Goal: Task Accomplishment & Management: Use online tool/utility

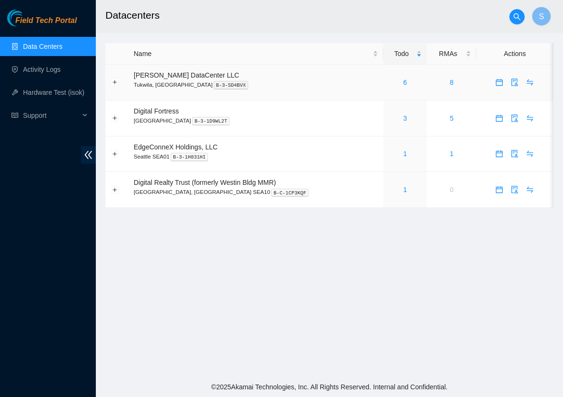
click at [395, 83] on div "6" at bounding box center [406, 82] width 34 height 11
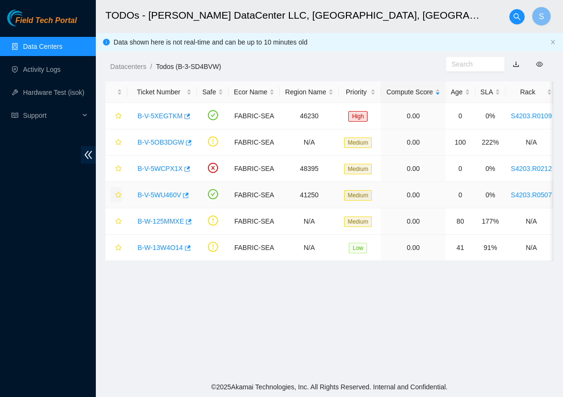
click at [119, 194] on icon "star" at bounding box center [118, 195] width 6 height 6
click at [119, 143] on icon "star" at bounding box center [118, 142] width 7 height 7
click at [118, 222] on icon "star" at bounding box center [118, 221] width 7 height 7
click at [167, 171] on link "B-V-5WCPX1X" at bounding box center [160, 169] width 45 height 8
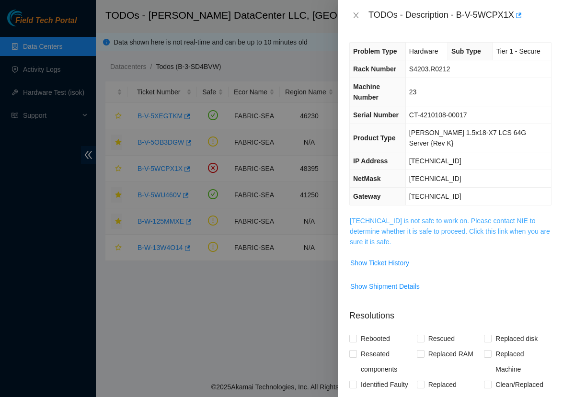
click at [411, 217] on link "23.220.244.154 is not safe to work on. Please contact NIE to determine whether …" at bounding box center [450, 231] width 200 height 29
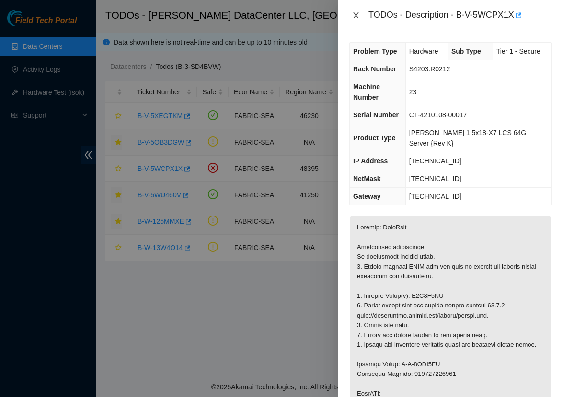
click at [358, 16] on icon "close" at bounding box center [356, 15] width 8 height 8
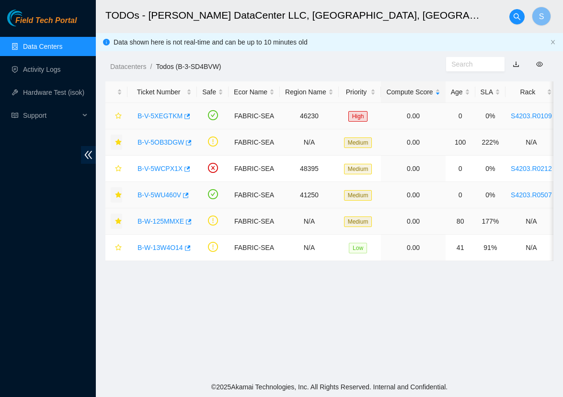
click at [151, 113] on link "B-V-5XEGTKM" at bounding box center [160, 116] width 45 height 8
click at [563, 0] on div at bounding box center [563, 0] width 0 height 0
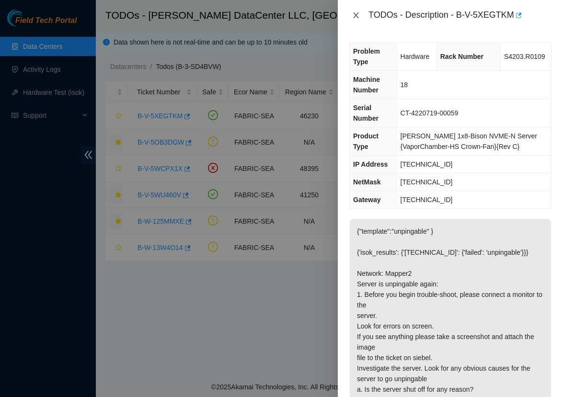
click at [356, 14] on icon "close" at bounding box center [356, 15] width 8 height 8
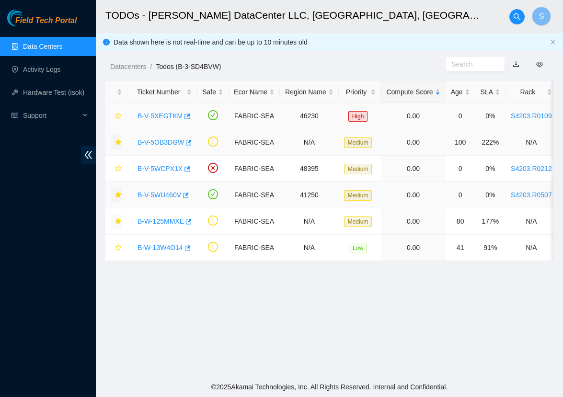
click at [162, 114] on link "B-V-5XEGTKM" at bounding box center [160, 116] width 45 height 8
click at [563, 0] on div at bounding box center [563, 0] width 0 height 0
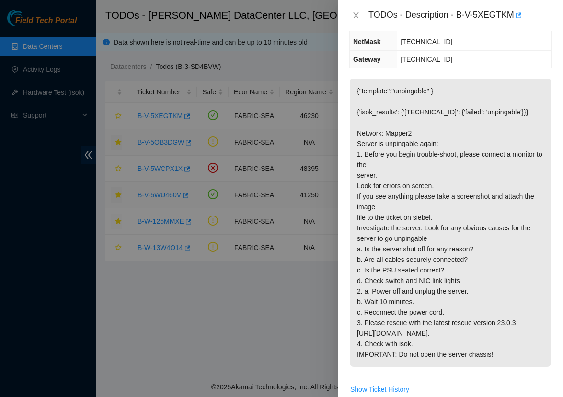
scroll to position [141, 0]
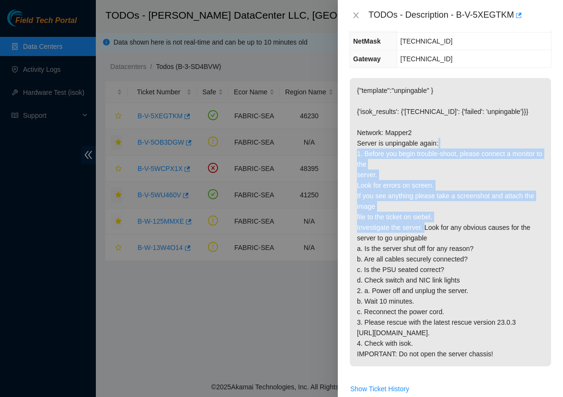
drag, startPoint x: 359, startPoint y: 149, endPoint x: 438, endPoint y: 221, distance: 107.2
click at [438, 221] on p "{"template":"unpingable" } {'isok_results': {'23.32.14.42': {'failed': 'unpinga…" at bounding box center [450, 222] width 201 height 288
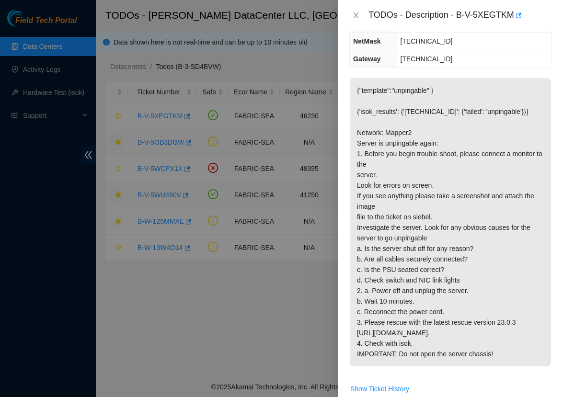
click at [459, 245] on p "{"template":"unpingable" } {'isok_results': {'23.32.14.42': {'failed': 'unpinga…" at bounding box center [450, 222] width 201 height 288
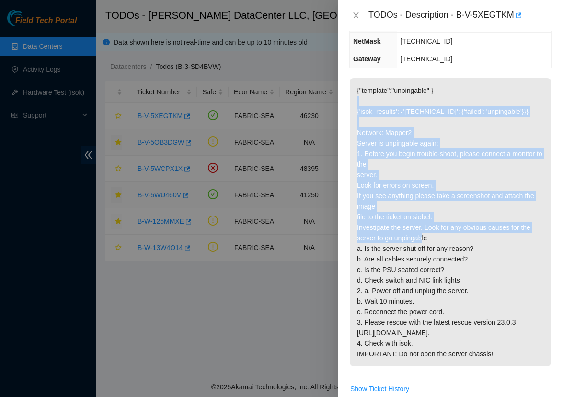
drag, startPoint x: 459, startPoint y: 238, endPoint x: 380, endPoint y: 97, distance: 161.8
click at [380, 97] on p "{"template":"unpingable" } {'isok_results': {'23.32.14.42': {'failed': 'unpinga…" at bounding box center [450, 222] width 201 height 288
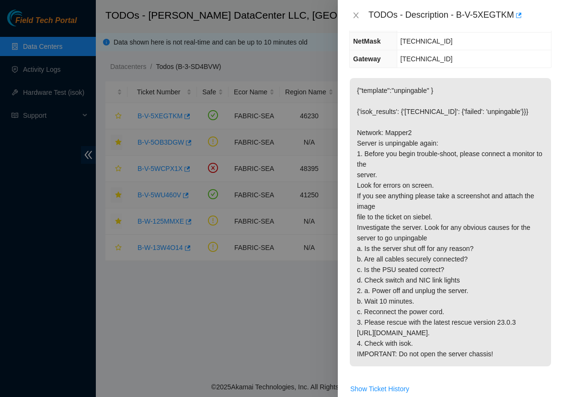
click at [390, 134] on p "{"template":"unpingable" } {'isok_results': {'23.32.14.42': {'failed': 'unpinga…" at bounding box center [450, 222] width 201 height 288
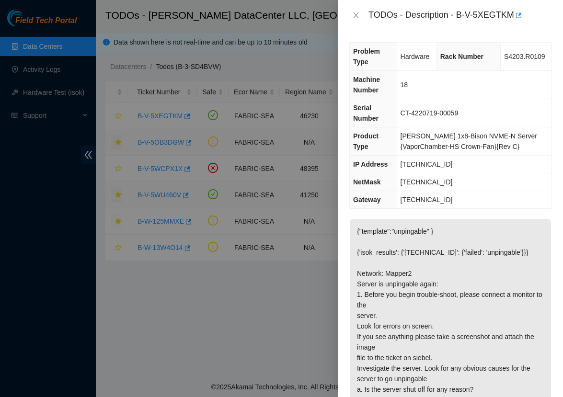
scroll to position [0, 0]
drag, startPoint x: 459, startPoint y: 13, endPoint x: 516, endPoint y: 19, distance: 57.8
click at [516, 19] on div "TODOs - Description - B-V-5XEGTKM" at bounding box center [459, 15] width 183 height 15
copy div "B-V-5XEGTKM"
click at [230, 278] on div at bounding box center [281, 198] width 563 height 397
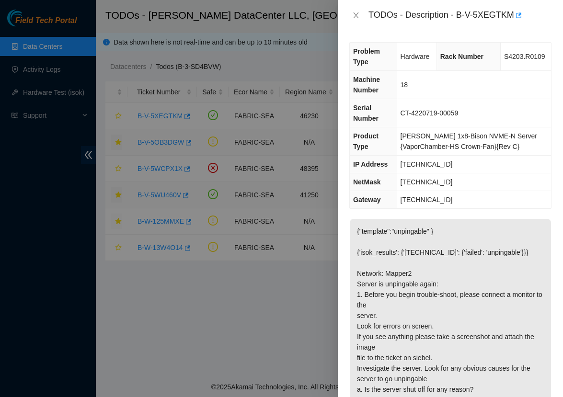
click at [349, 15] on div "TODOs - Description - B-V-5XEGTKM" at bounding box center [450, 15] width 225 height 31
click at [353, 15] on icon "close" at bounding box center [356, 15] width 8 height 8
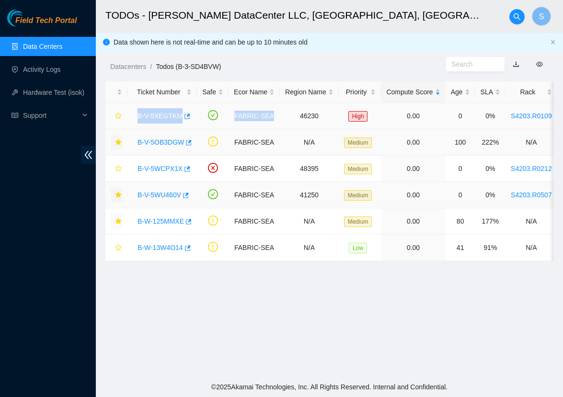
drag, startPoint x: 127, startPoint y: 119, endPoint x: 271, endPoint y: 123, distance: 143.3
click at [271, 123] on tr "B-V-5XEGTKM FABRIC-SEA 46230 High 0.00 0 0% S4203.R0109 18 23.32.14.42 CT-42207…" at bounding box center [552, 116] width 894 height 26
click at [271, 123] on td "FABRIC-SEA" at bounding box center [254, 116] width 51 height 26
click at [173, 117] on link "B-V-5XEGTKM" at bounding box center [160, 116] width 45 height 8
click at [563, 0] on div at bounding box center [563, 0] width 0 height 0
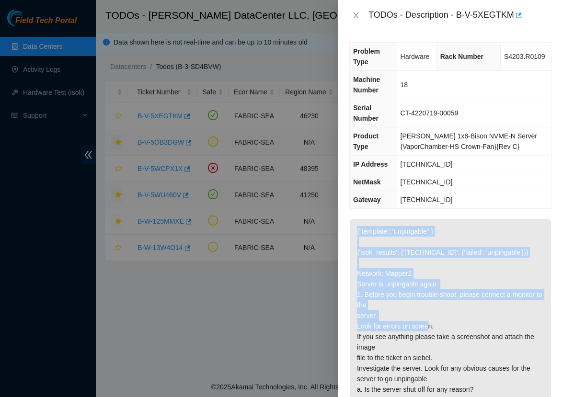
drag, startPoint x: 356, startPoint y: 231, endPoint x: 453, endPoint y: 328, distance: 137.2
click at [453, 328] on p "{"template":"unpingable" } {'isok_results': {'23.32.14.42': {'failed': 'unpinga…" at bounding box center [450, 363] width 201 height 288
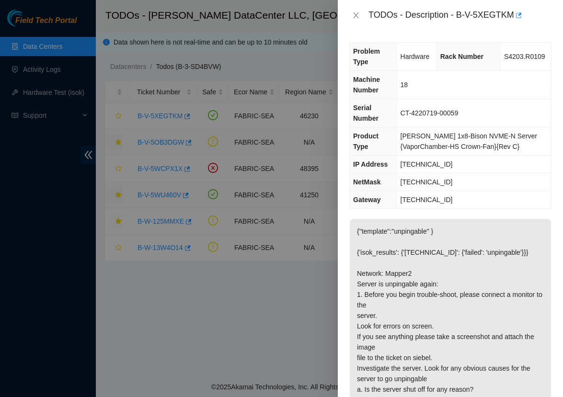
click at [254, 312] on div at bounding box center [281, 198] width 563 height 397
click at [354, 17] on icon "close" at bounding box center [356, 15] width 8 height 8
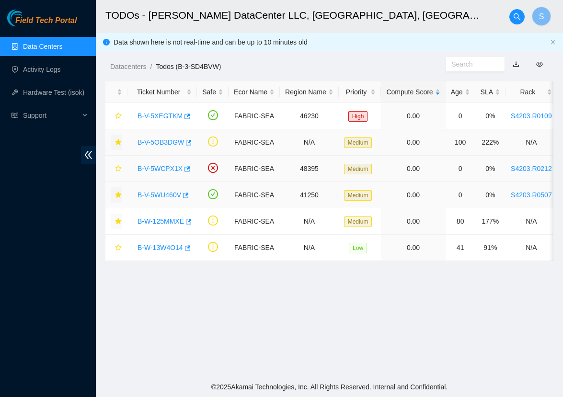
click at [169, 170] on link "B-V-5WCPX1X" at bounding box center [160, 169] width 45 height 8
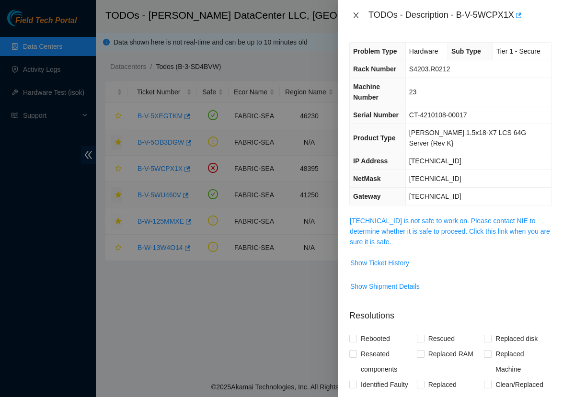
click at [355, 14] on icon "close" at bounding box center [355, 15] width 5 height 6
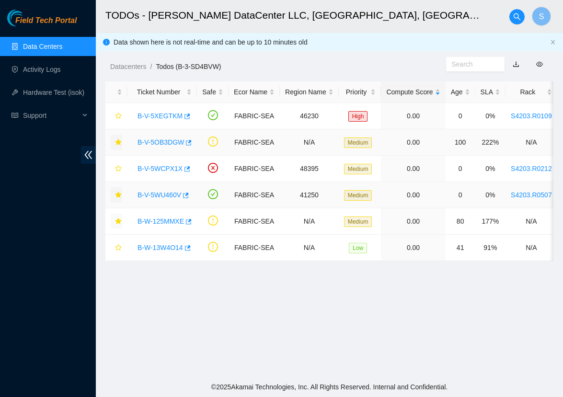
click at [23, 50] on link "Data Centers" at bounding box center [42, 47] width 39 height 8
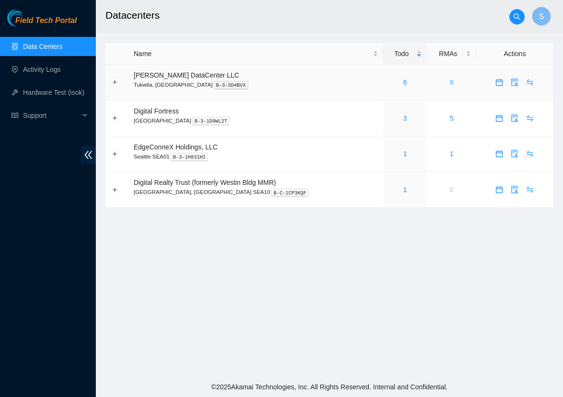
click at [450, 84] on link "8" at bounding box center [452, 83] width 4 height 8
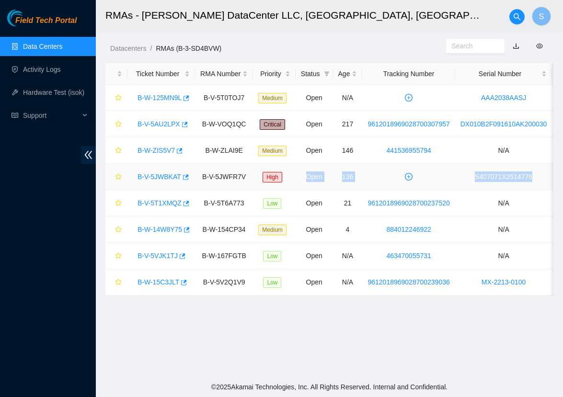
drag, startPoint x: 487, startPoint y: 181, endPoint x: 315, endPoint y: 173, distance: 171.7
click at [315, 173] on tr "B-V-5JWBKAT B-V-5JWFR7V High Open 136 S407071X2514776 SHI 2x7 nvme-gen1 128C NV…" at bounding box center [448, 177] width 687 height 26
click at [312, 172] on td "Open" at bounding box center [314, 177] width 37 height 26
click at [43, 45] on link "Data Centers" at bounding box center [42, 47] width 39 height 8
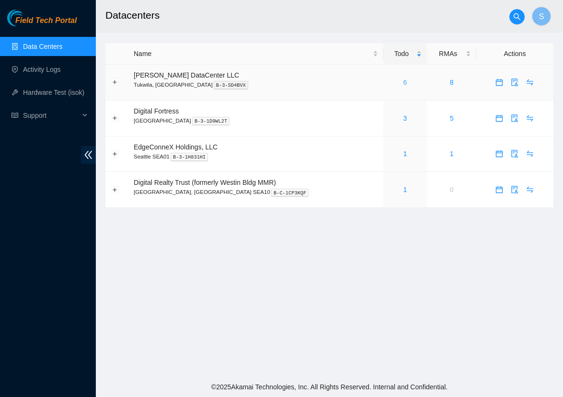
click at [403, 83] on link "6" at bounding box center [405, 83] width 4 height 8
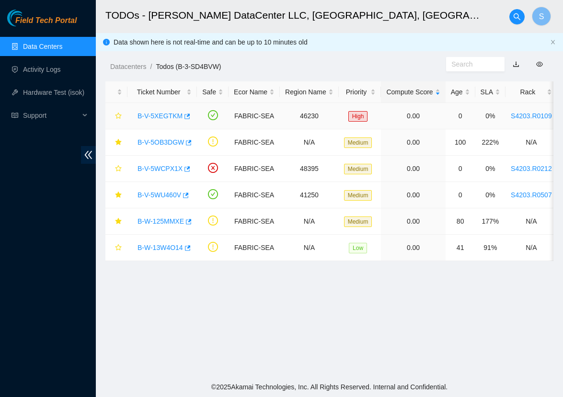
click at [167, 119] on link "B-V-5XEGTKM" at bounding box center [160, 116] width 45 height 8
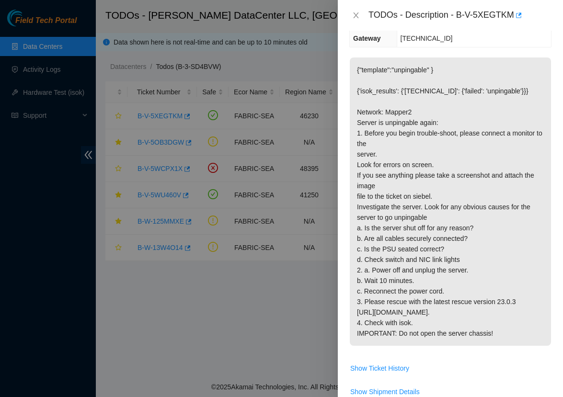
scroll to position [162, 0]
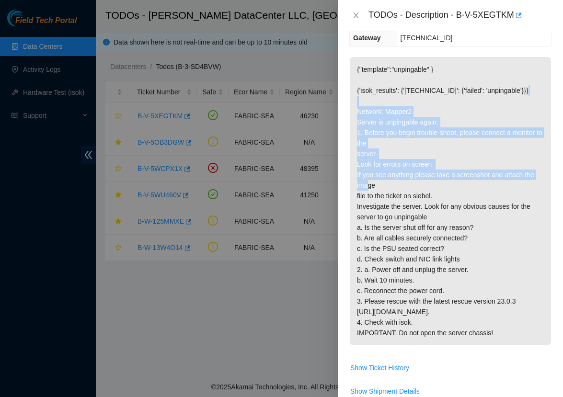
drag, startPoint x: 354, startPoint y: 111, endPoint x: 426, endPoint y: 184, distance: 102.7
click at [426, 184] on p "{"template":"unpingable" } {'isok_results': {'23.32.14.42': {'failed': 'unpinga…" at bounding box center [450, 201] width 201 height 288
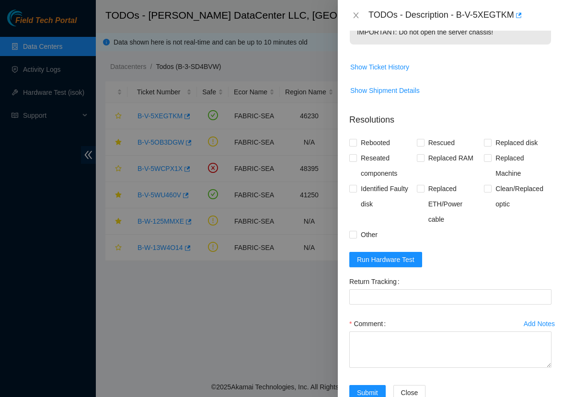
scroll to position [463, 0]
click at [390, 72] on span "Show Ticket History" at bounding box center [379, 66] width 59 height 11
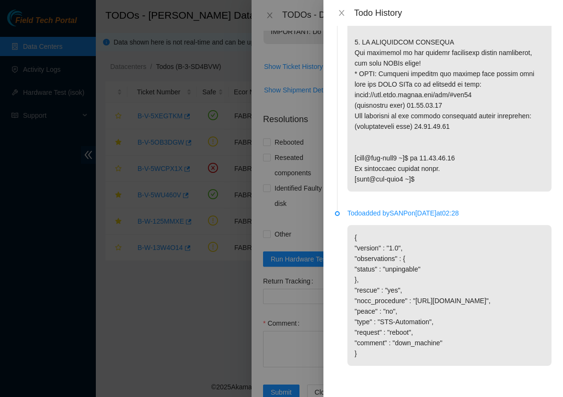
scroll to position [712, 0]
click at [372, 230] on p "{ "version" : "1.0", "observations" : { "status" : "unpingable" }, "rescue" : "…" at bounding box center [449, 295] width 204 height 141
click at [349, 12] on div "Todo History" at bounding box center [443, 13] width 217 height 11
click at [348, 12] on button "Close" at bounding box center [341, 13] width 13 height 9
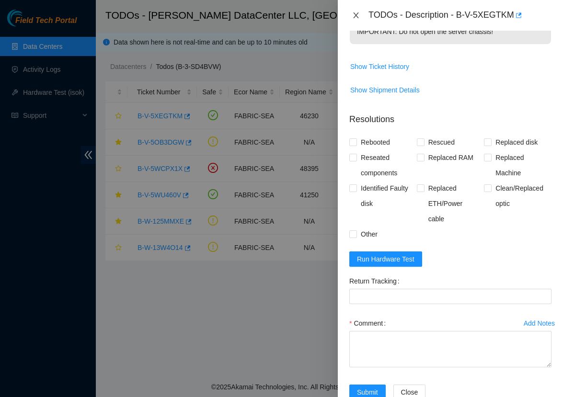
click at [356, 13] on icon "close" at bounding box center [356, 15] width 8 height 8
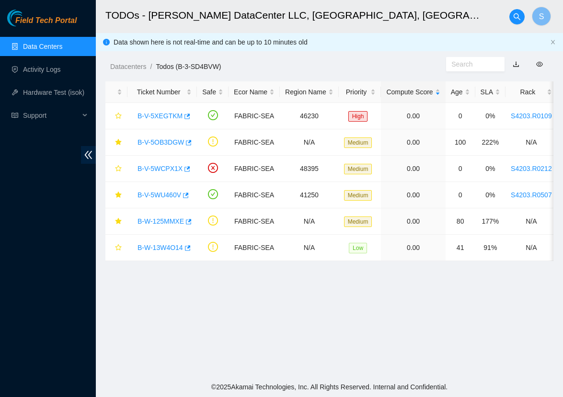
scroll to position [0, 0]
click at [171, 117] on link "B-V-5XEGTKM" at bounding box center [160, 116] width 45 height 8
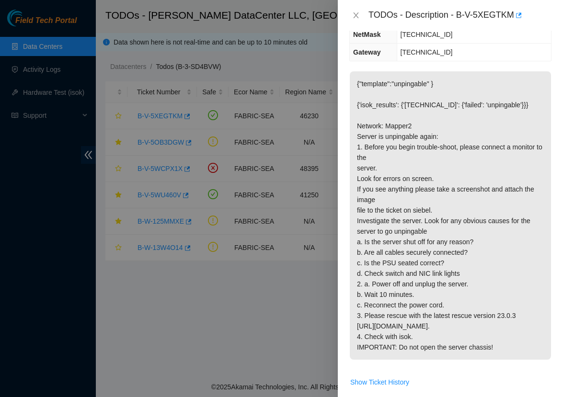
scroll to position [158, 0]
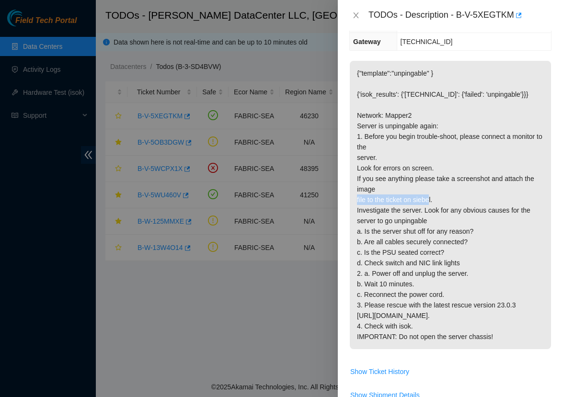
drag, startPoint x: 357, startPoint y: 198, endPoint x: 446, endPoint y: 192, distance: 88.3
click at [446, 192] on p "{"template":"unpingable" } {'isok_results': {'23.32.14.42': {'failed': 'unpinga…" at bounding box center [450, 205] width 201 height 288
click at [449, 216] on p "{"template":"unpingable" } {'isok_results': {'23.32.14.42': {'failed': 'unpinga…" at bounding box center [450, 205] width 201 height 288
click at [443, 205] on p "{"template":"unpingable" } {'isok_results': {'23.32.14.42': {'failed': 'unpinga…" at bounding box center [450, 205] width 201 height 288
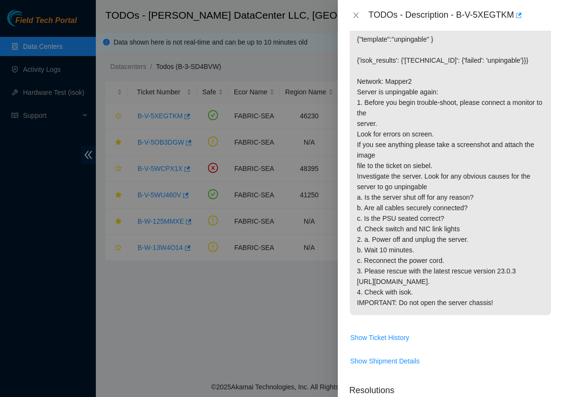
scroll to position [185, 0]
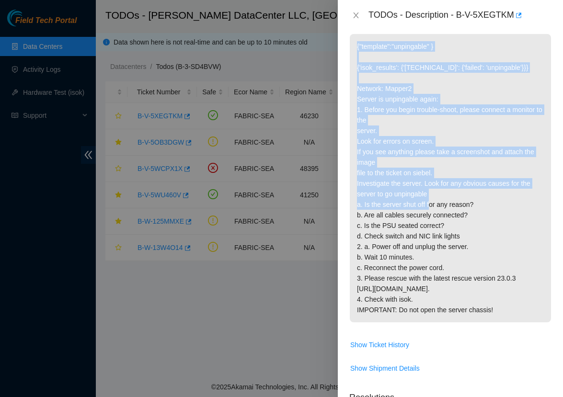
drag, startPoint x: 348, startPoint y: 184, endPoint x: 442, endPoint y: 201, distance: 95.4
click at [442, 201] on div "Problem Type Hardware Rack Number S4203.R0109 Machine Number 18 Serial Number C…" at bounding box center [450, 214] width 225 height 367
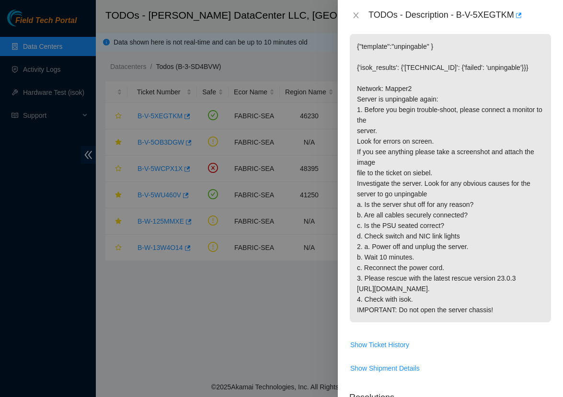
click at [447, 218] on p "{"template":"unpingable" } {'isok_results': {'23.32.14.42': {'failed': 'unpinga…" at bounding box center [450, 178] width 201 height 288
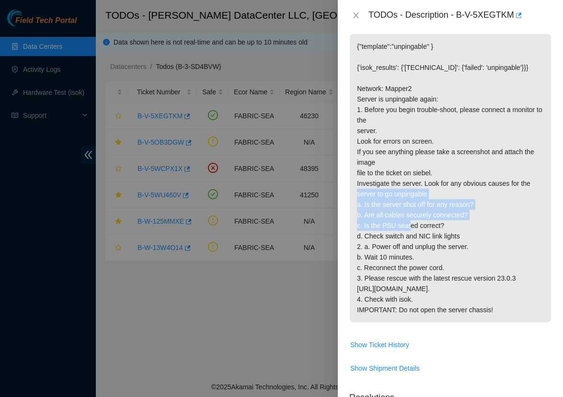
drag, startPoint x: 350, startPoint y: 194, endPoint x: 423, endPoint y: 226, distance: 79.4
click at [423, 226] on p "{"template":"unpingable" } {'isok_results': {'23.32.14.42': {'failed': 'unpinga…" at bounding box center [450, 178] width 201 height 288
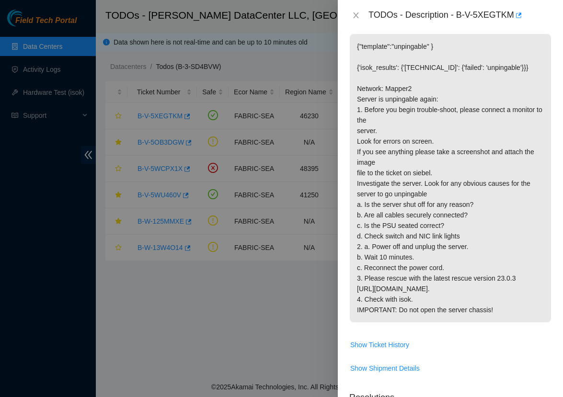
click at [439, 255] on p "{"template":"unpingable" } {'isok_results': {'23.32.14.42': {'failed': 'unpinga…" at bounding box center [450, 178] width 201 height 288
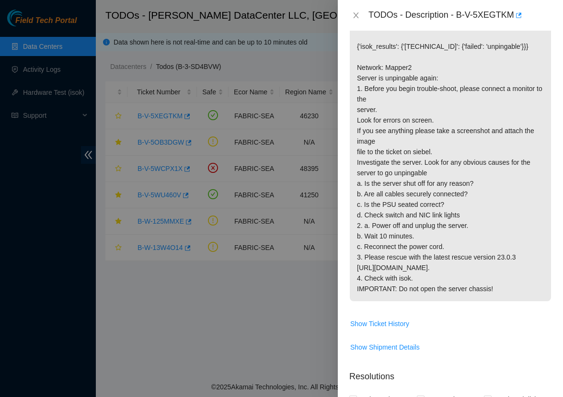
scroll to position [201, 0]
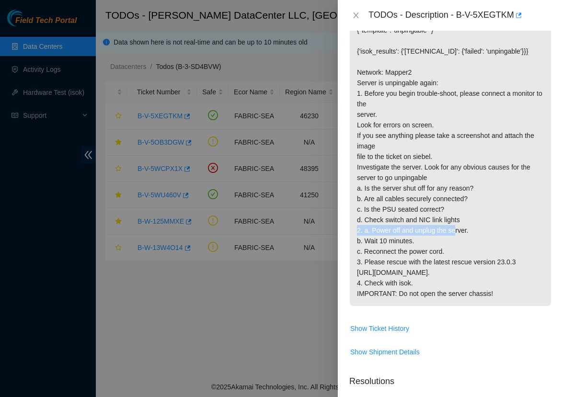
drag, startPoint x: 365, startPoint y: 229, endPoint x: 469, endPoint y: 228, distance: 103.5
click at [469, 228] on p "{"template":"unpingable" } {'isok_results': {'23.32.14.42': {'failed': 'unpinga…" at bounding box center [450, 162] width 201 height 288
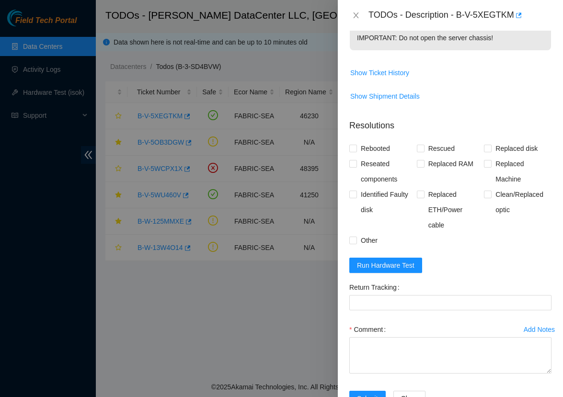
scroll to position [459, 0]
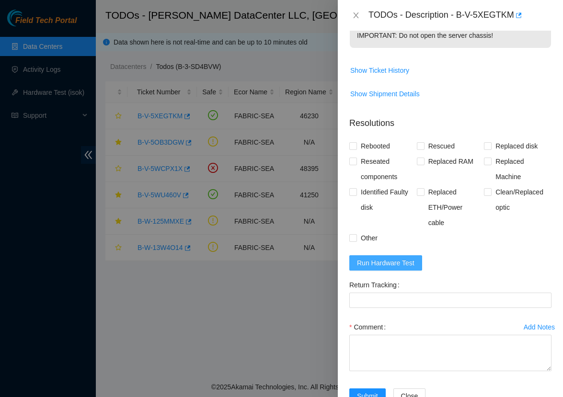
click at [398, 268] on span "Run Hardware Test" at bounding box center [385, 263] width 57 height 11
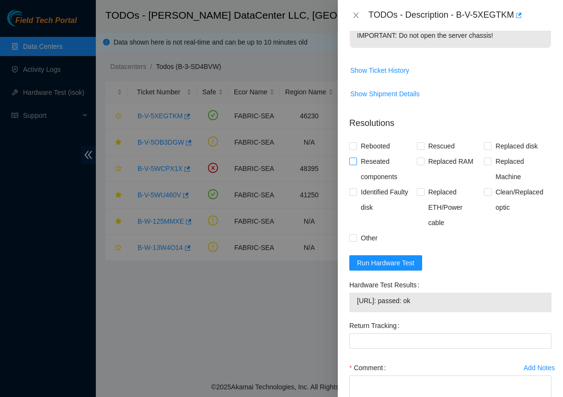
click at [367, 184] on span "Reseated components" at bounding box center [387, 169] width 60 height 31
click at [356, 164] on input "Reseated components" at bounding box center [352, 161] width 7 height 7
checkbox input "true"
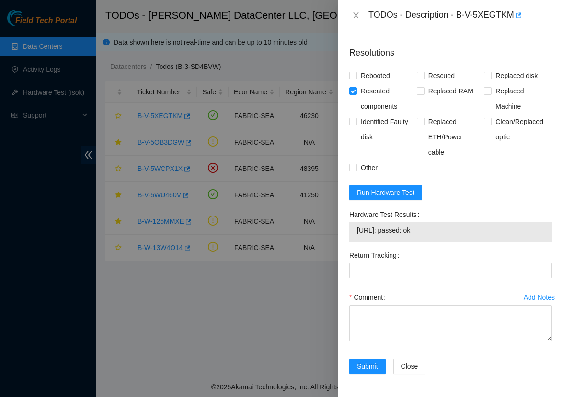
scroll to position [562, 0]
click at [367, 78] on span "Rebooted" at bounding box center [375, 75] width 37 height 15
click at [356, 78] on input "Rebooted" at bounding box center [352, 75] width 7 height 7
checkbox input "true"
click at [439, 78] on span "Rescued" at bounding box center [442, 75] width 34 height 15
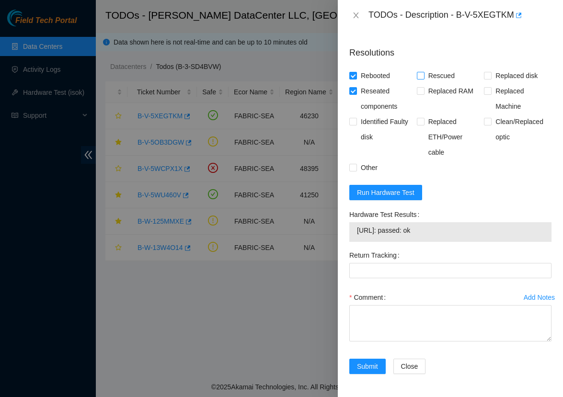
click at [424, 78] on input "Rescued" at bounding box center [420, 75] width 7 height 7
checkbox input "true"
click at [434, 319] on textarea "Comment" at bounding box center [450, 323] width 202 height 36
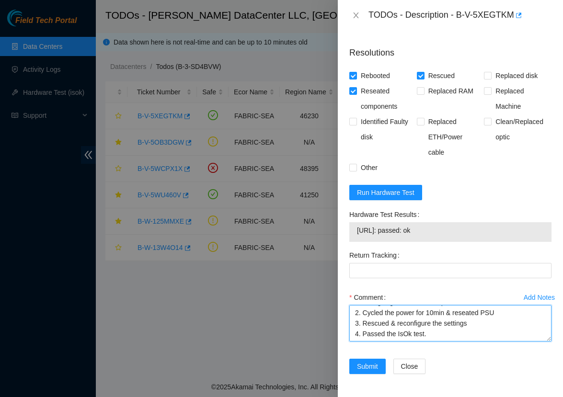
scroll to position [11, 0]
type textarea "1. Orange light on PSU - def power off 2. Cycled the power for 10min & reseated…"
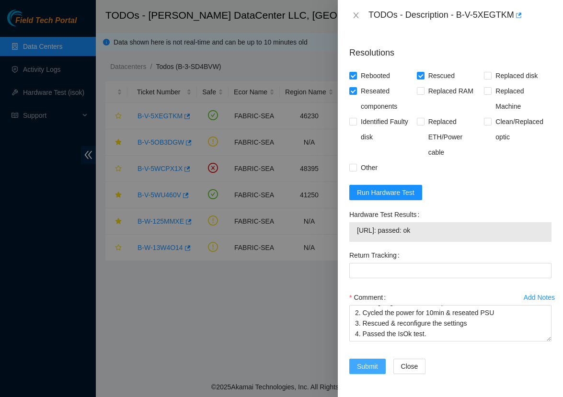
click at [378, 364] on span "Submit" at bounding box center [367, 366] width 21 height 11
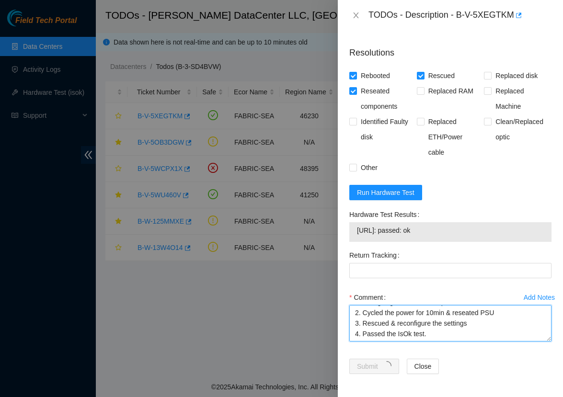
click at [432, 331] on textarea "1. Orange light on PSU - def power off 2. Cycled the power for 10min & reseated…" at bounding box center [450, 323] width 202 height 36
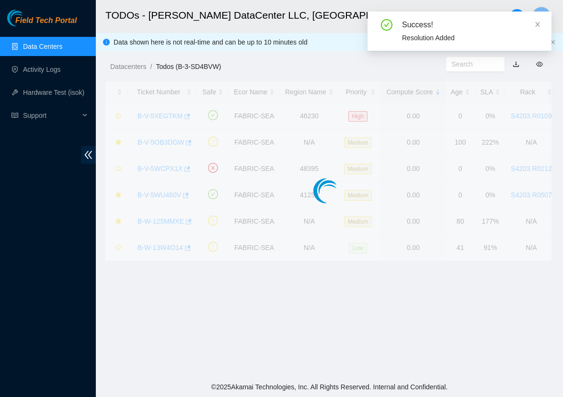
scroll to position [153, 0]
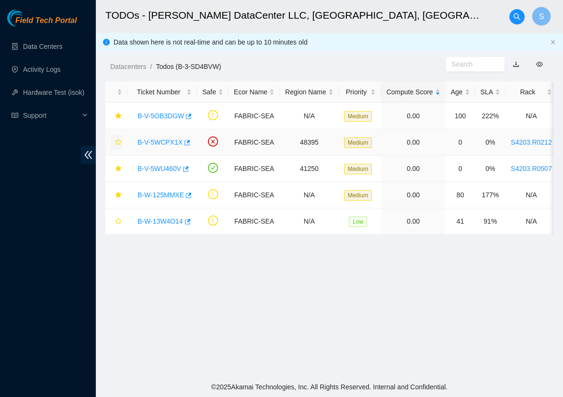
click at [119, 144] on icon "star" at bounding box center [118, 142] width 7 height 7
